Goal: Check status

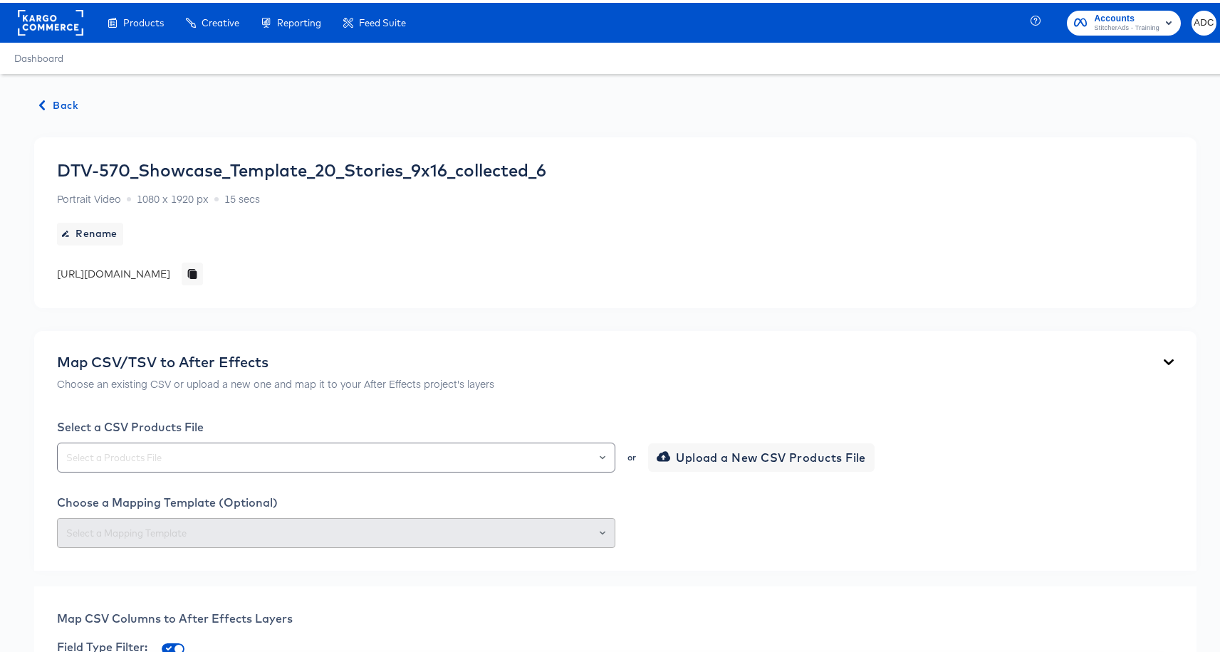
click at [68, 99] on span "Back" at bounding box center [59, 103] width 38 height 18
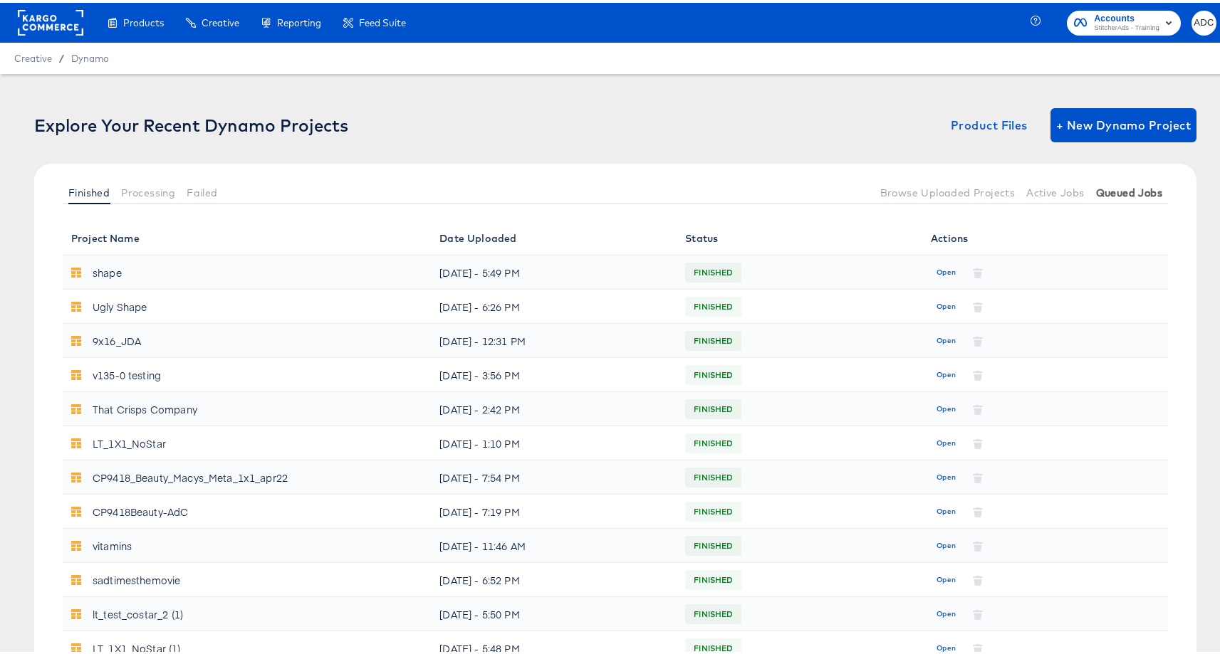
click at [1119, 200] on button "Queued Jobs" at bounding box center [1129, 190] width 78 height 24
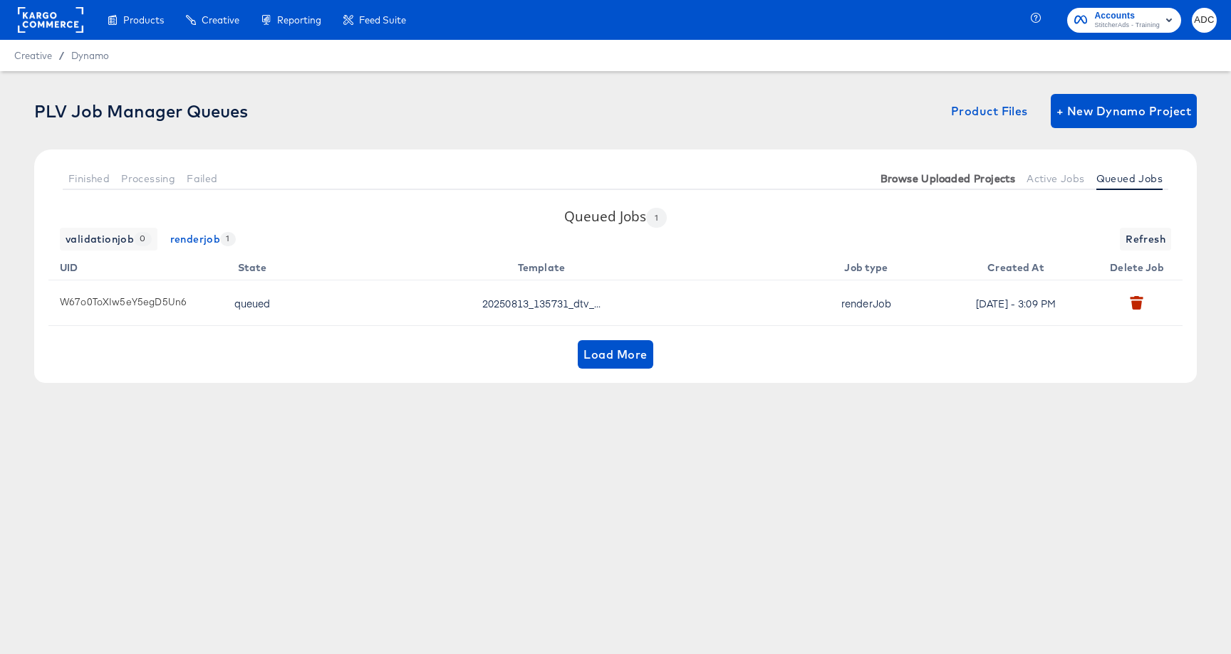
click at [1010, 171] on button "Browse Uploaded Projects" at bounding box center [948, 179] width 147 height 24
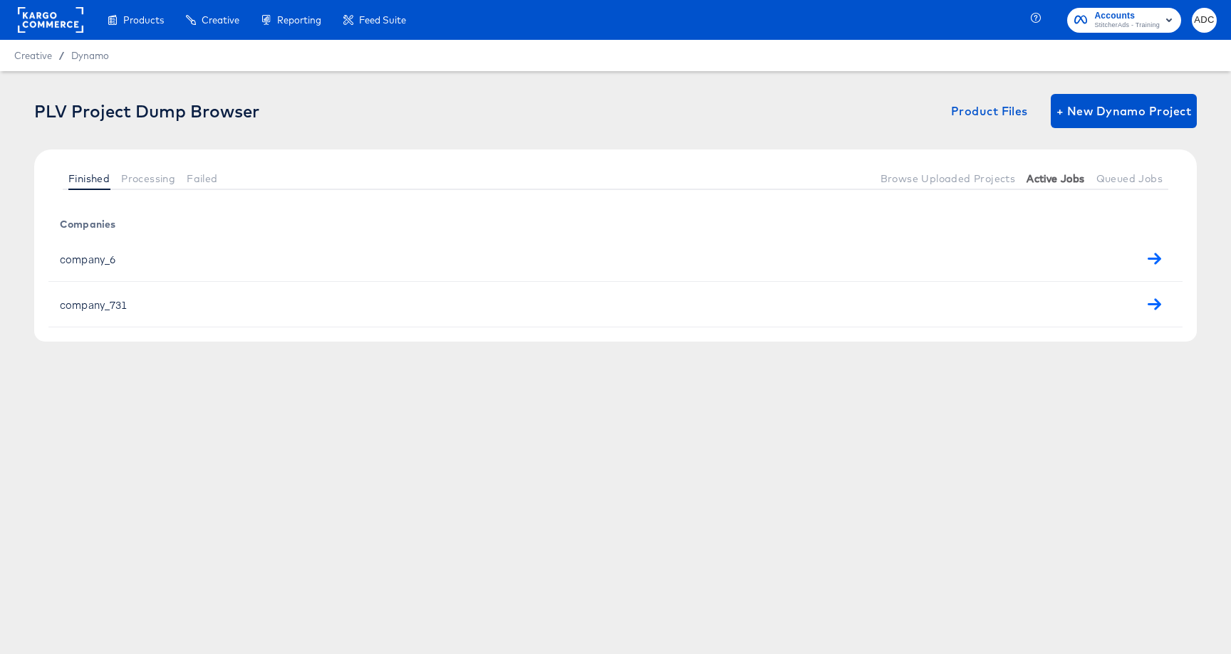
click at [1050, 175] on span "Active Jobs" at bounding box center [1055, 178] width 58 height 11
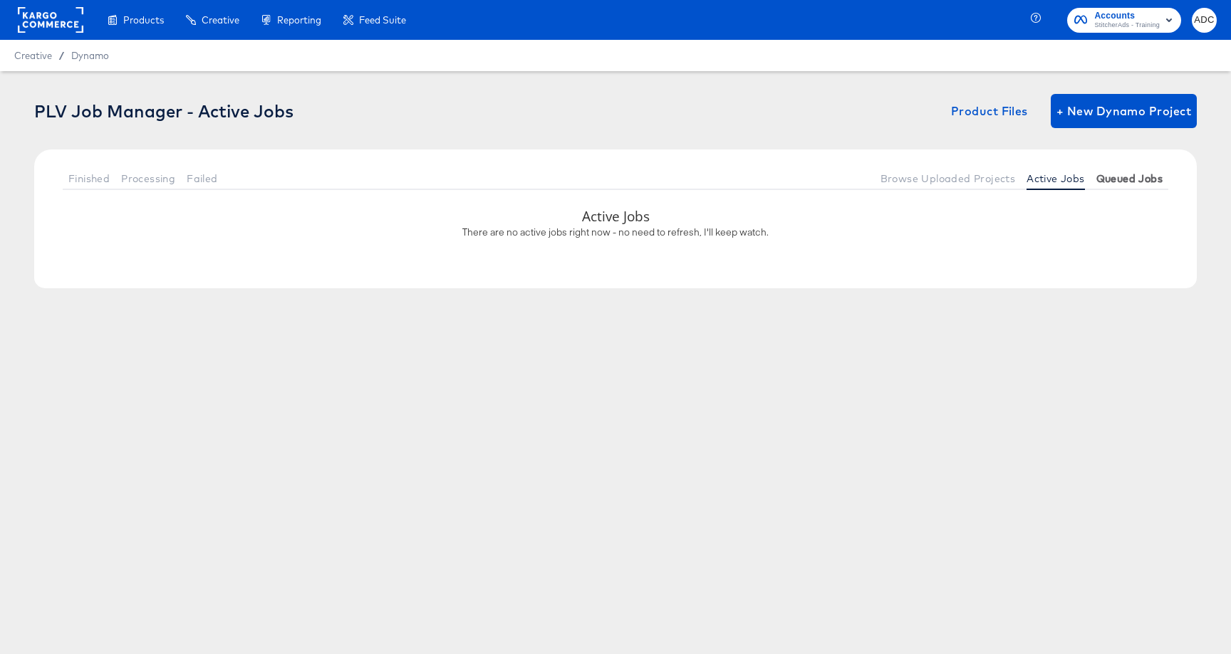
click at [1132, 177] on span "Queued Jobs" at bounding box center [1129, 178] width 66 height 11
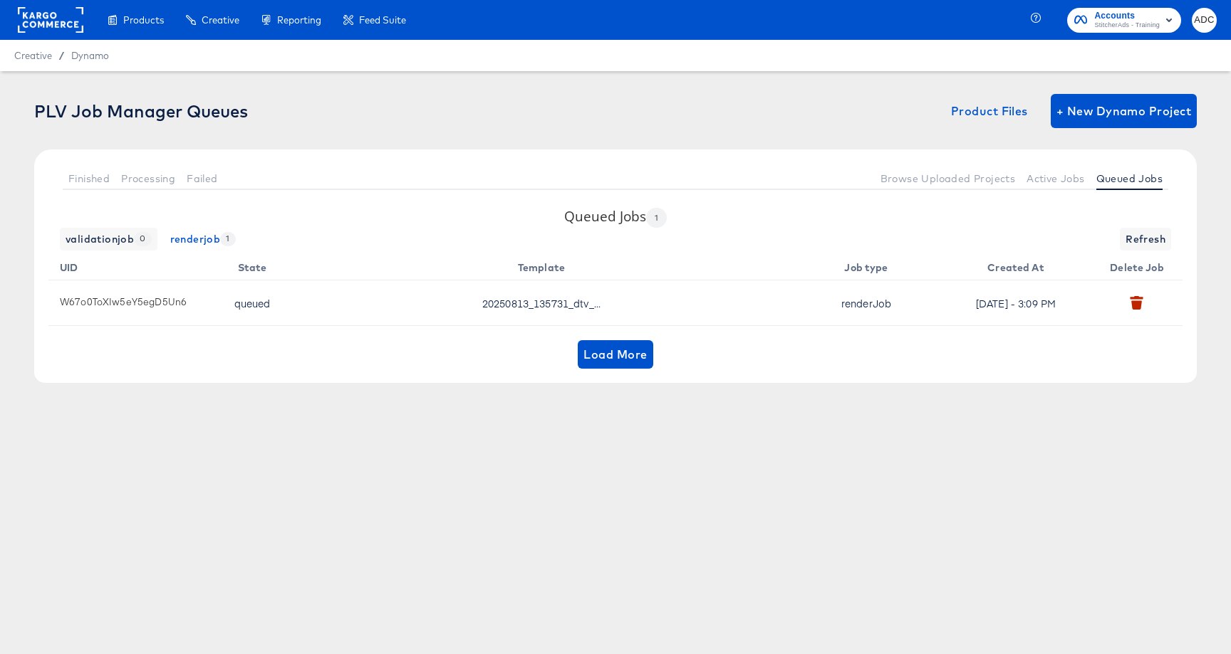
click at [501, 307] on span "20250813_135731_dtv_..." at bounding box center [541, 303] width 118 height 14
